Goal: Information Seeking & Learning: Learn about a topic

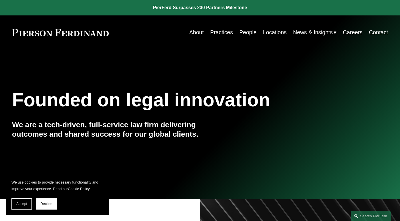
click at [214, 33] on link "Practices" at bounding box center [221, 32] width 23 height 11
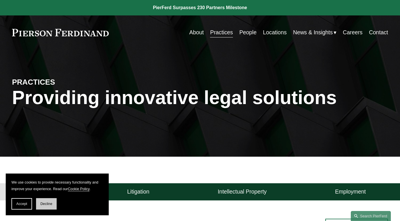
click at [43, 207] on button "Decline" at bounding box center [46, 203] width 21 height 11
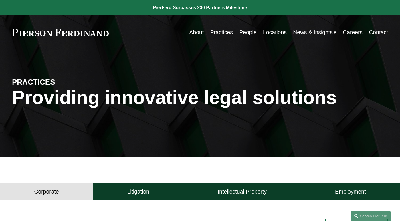
click at [248, 36] on link "People" at bounding box center [247, 32] width 17 height 11
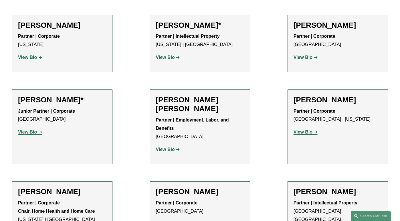
scroll to position [2163, 0]
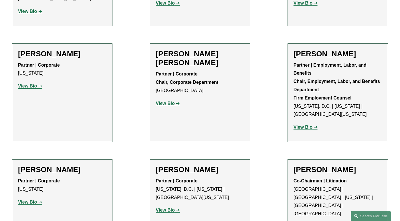
click at [37, 200] on link "View Bio" at bounding box center [30, 202] width 24 height 5
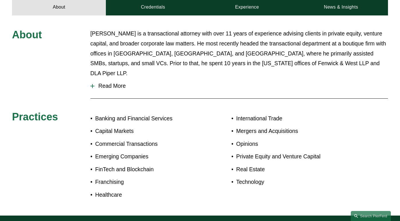
scroll to position [247, 0]
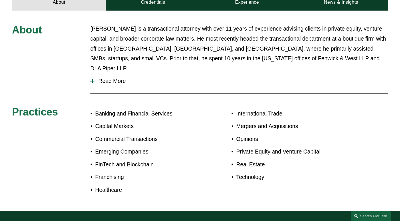
click at [117, 78] on span "Read More" at bounding box center [241, 81] width 294 height 7
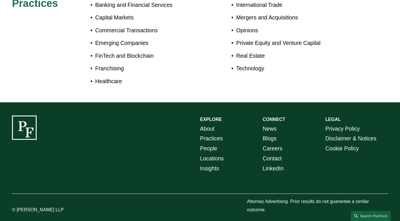
scroll to position [458, 0]
